Goal: Information Seeking & Learning: Understand process/instructions

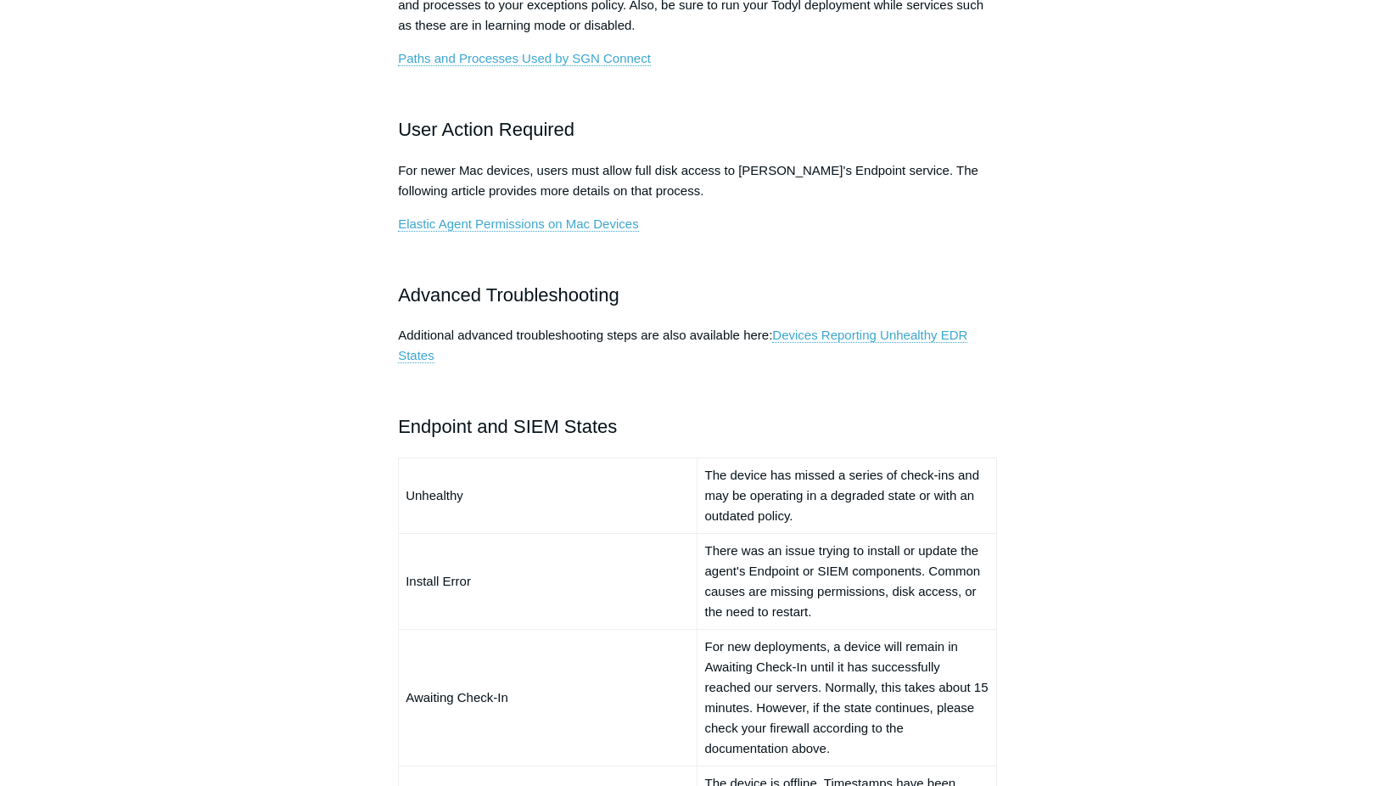
scroll to position [1103, 0]
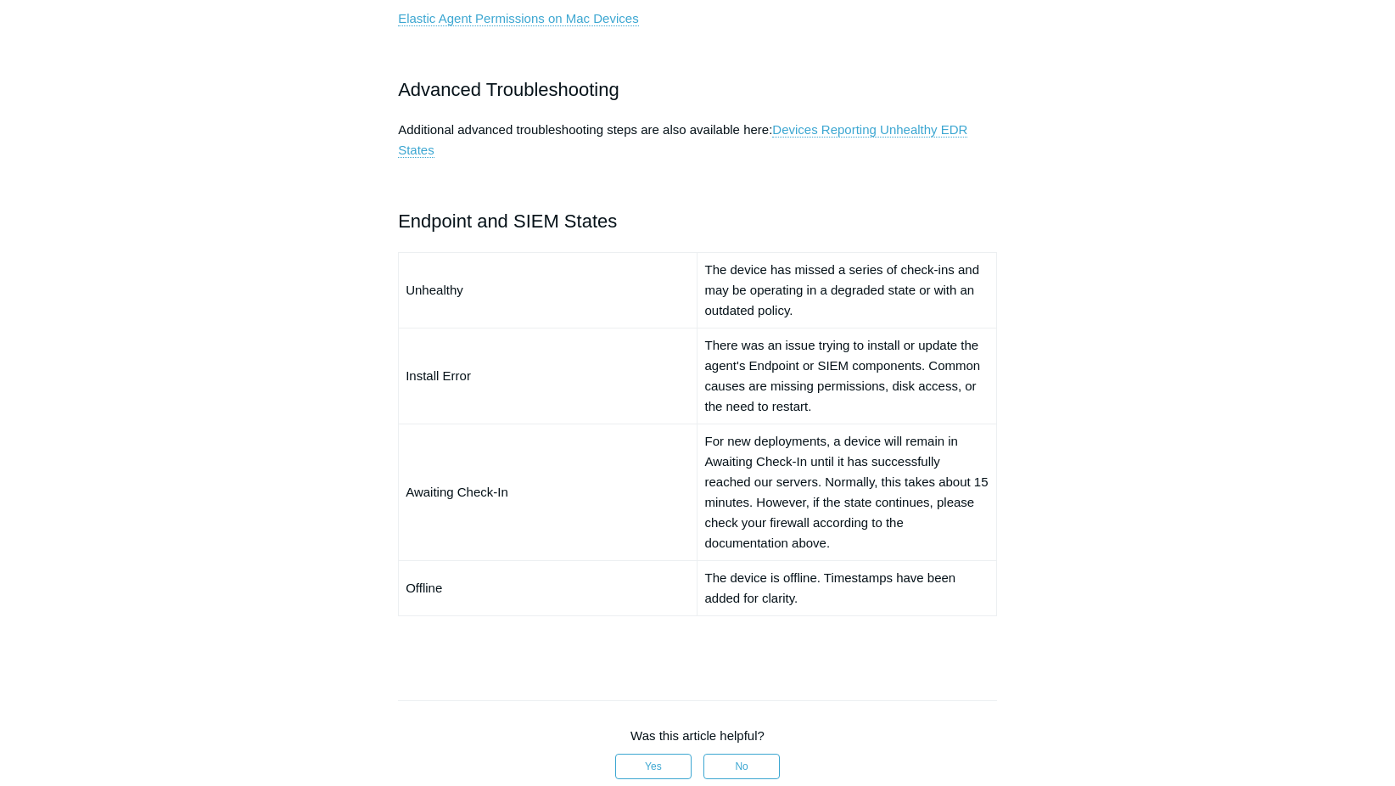
scroll to position [1443, 0]
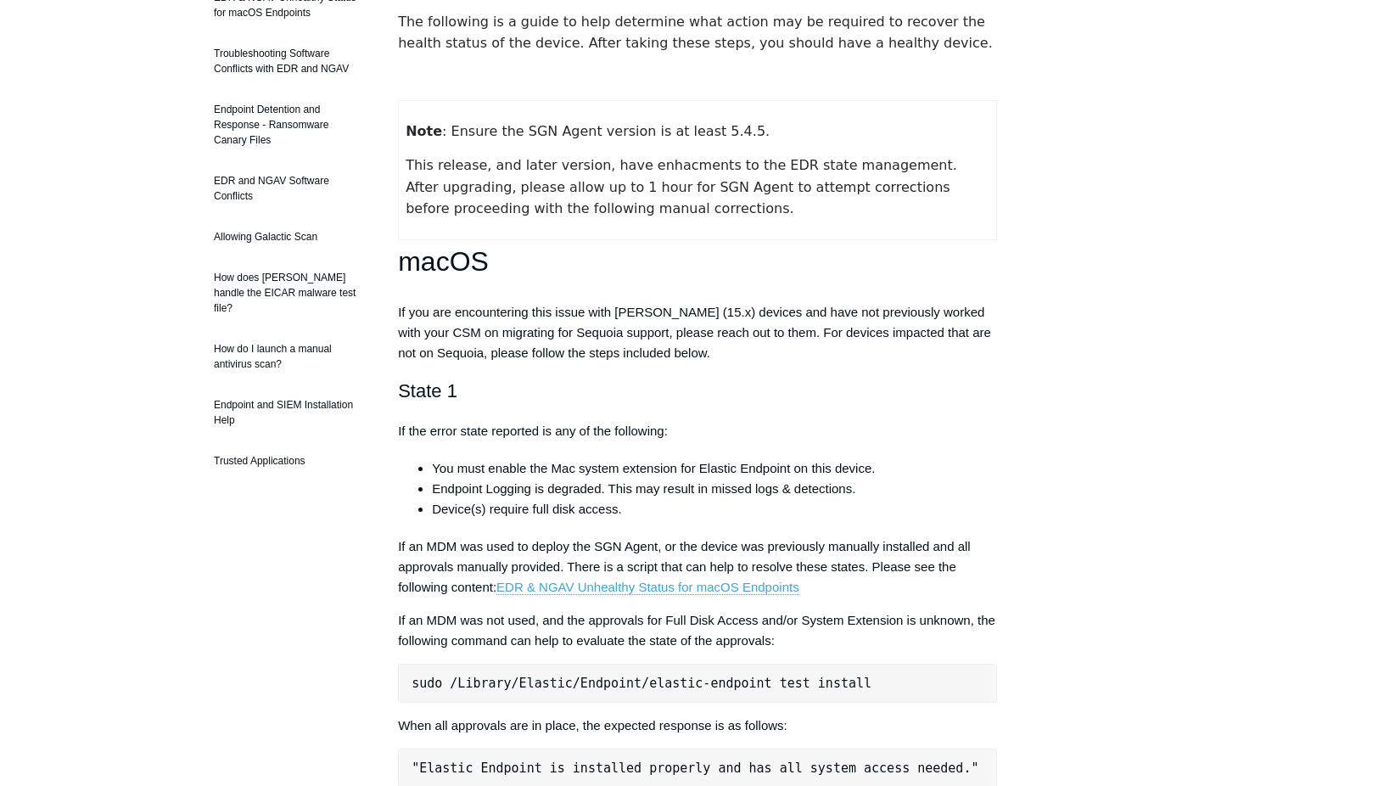
scroll to position [85, 0]
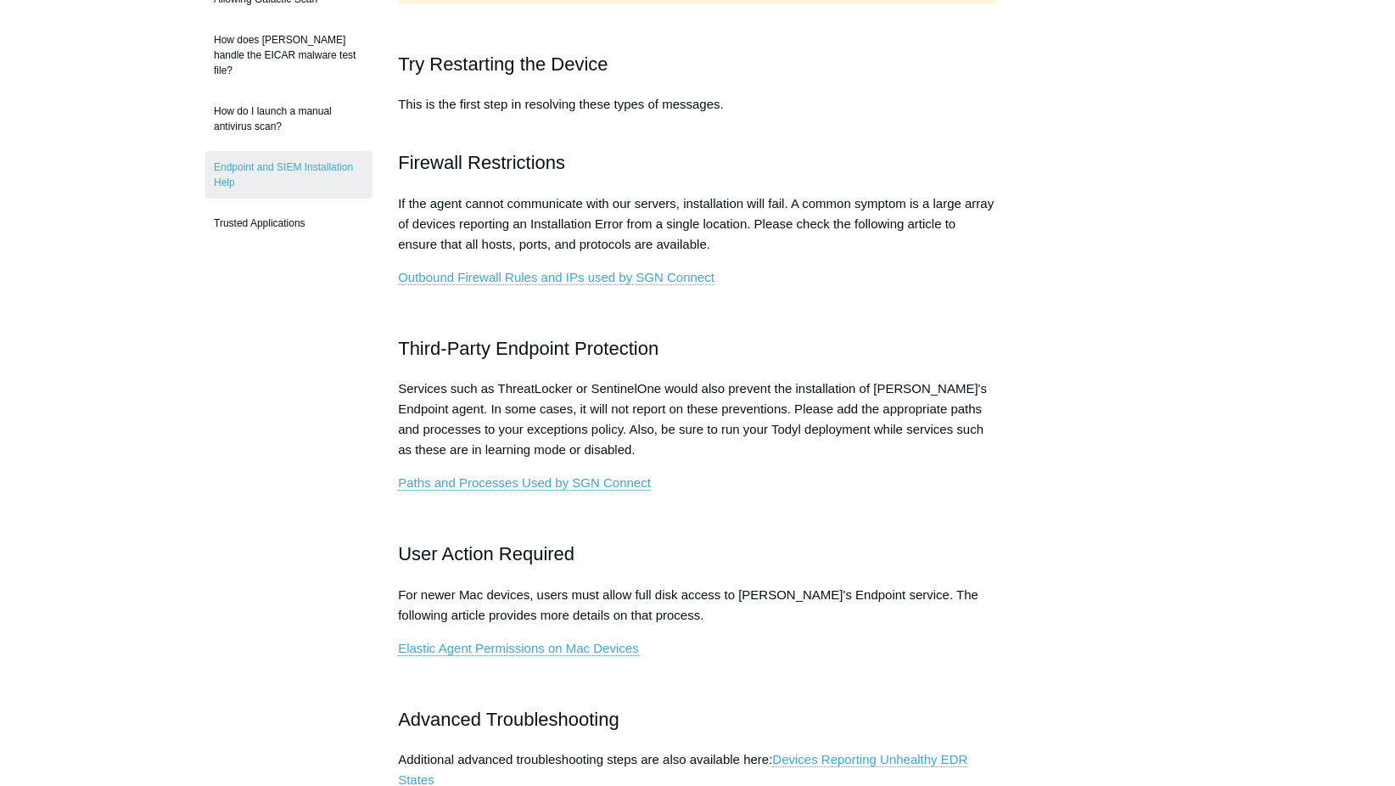
scroll to position [509, 0]
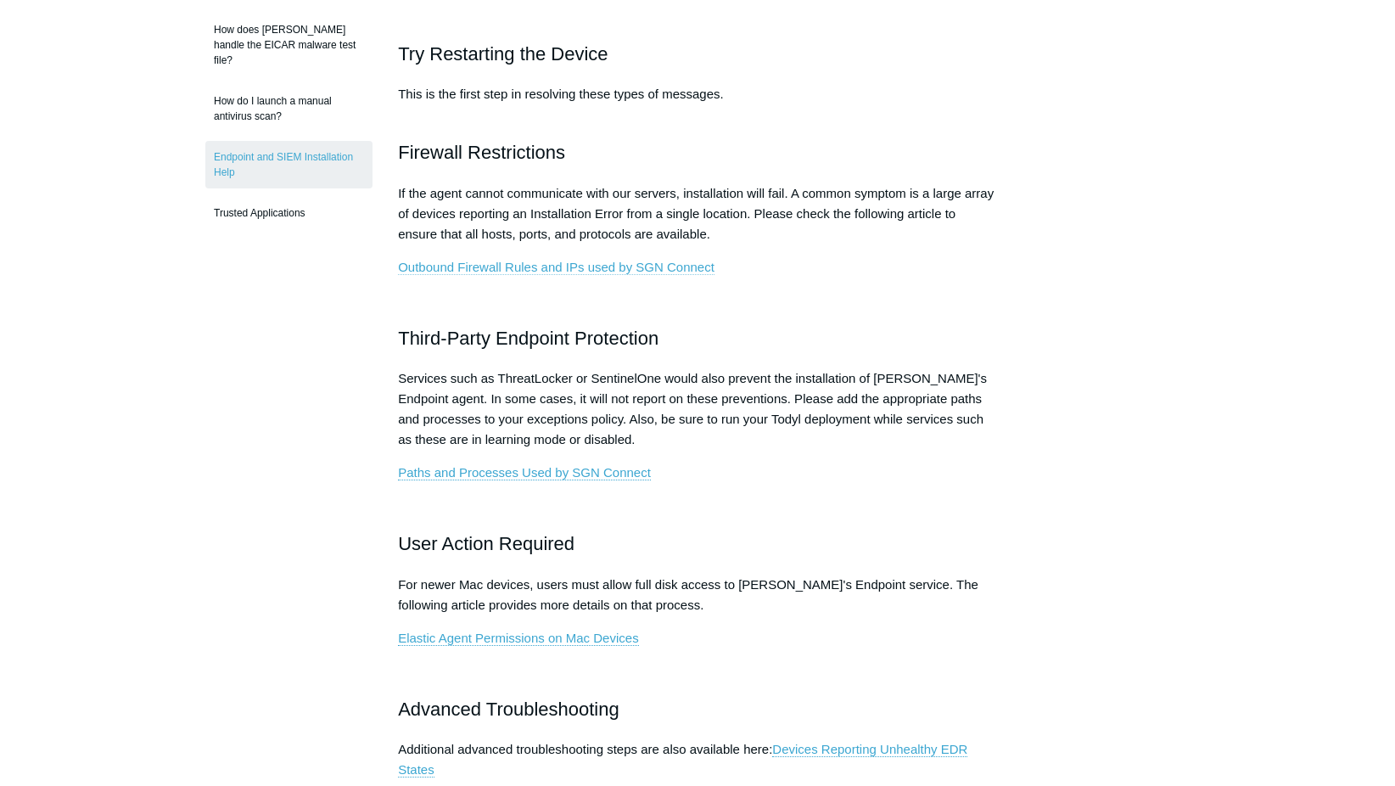
click at [502, 263] on link "Outbound Firewall Rules and IPs used by SGN Connect" at bounding box center [556, 267] width 317 height 15
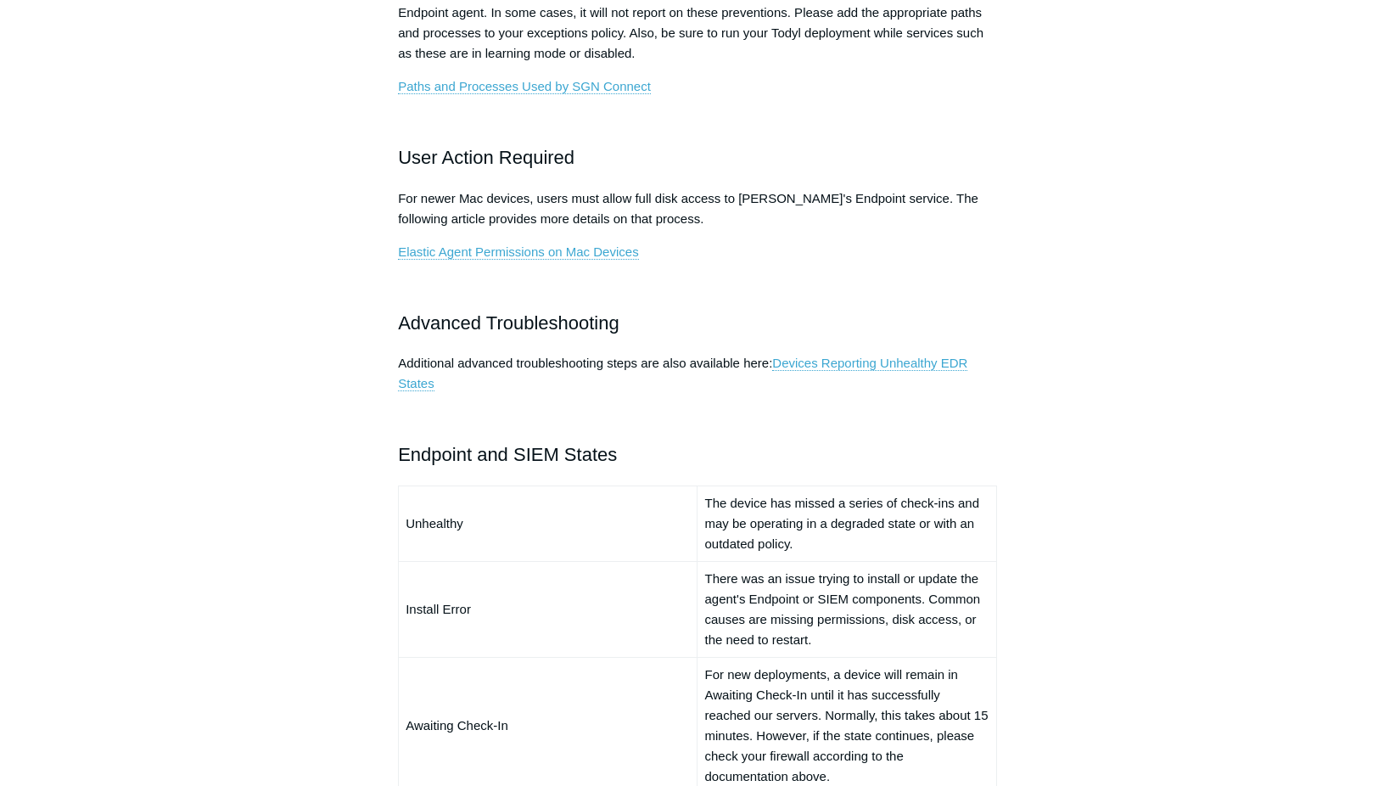
scroll to position [1018, 0]
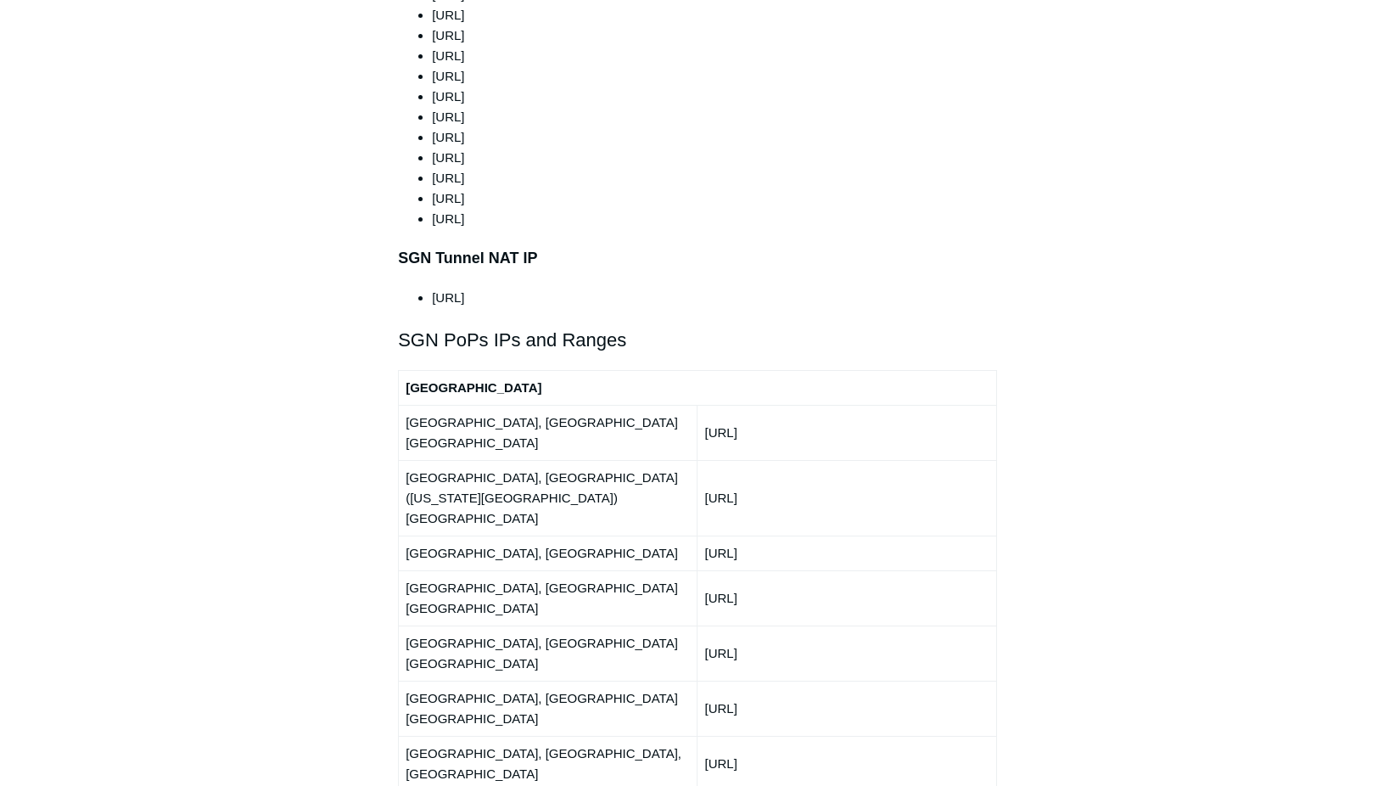
scroll to position [1782, 0]
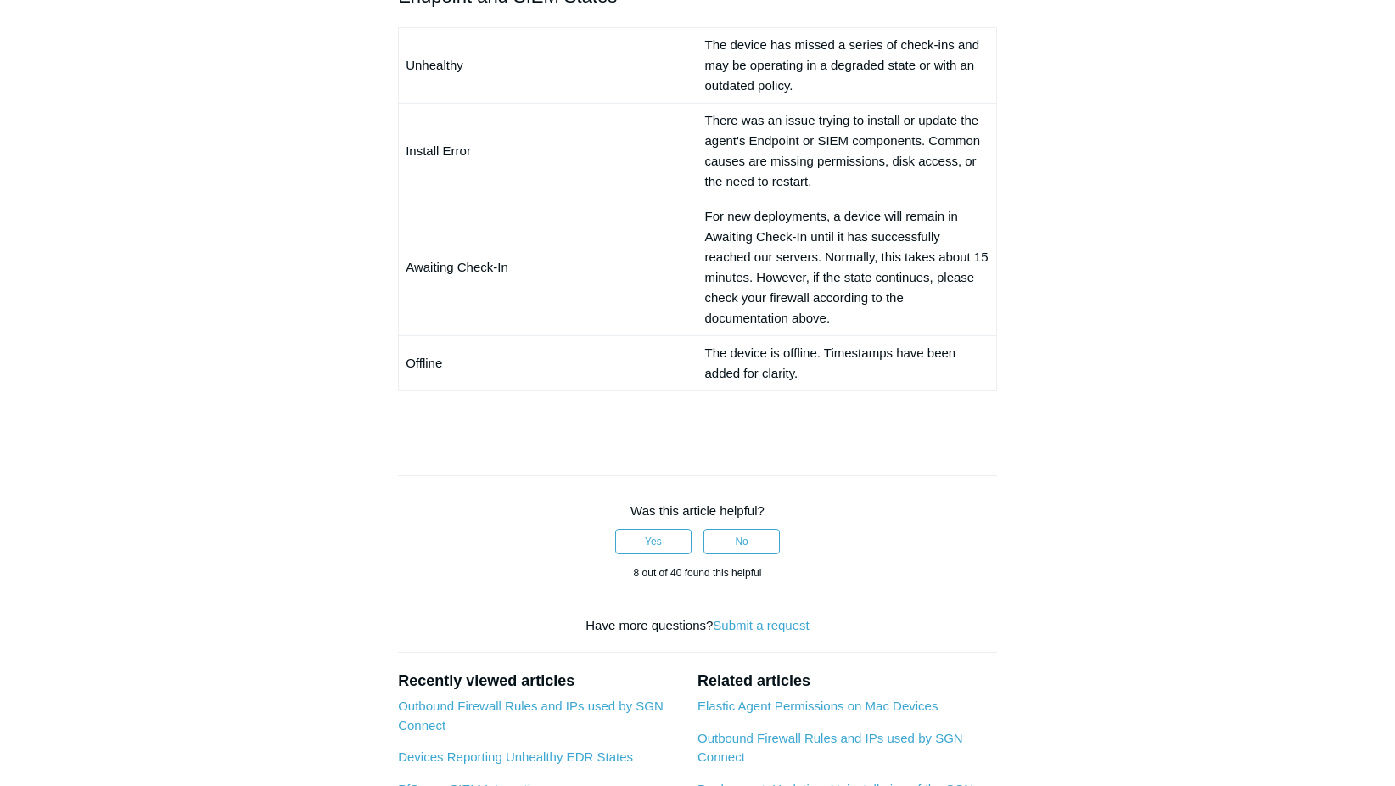
scroll to position [1358, 0]
